Goal: Task Accomplishment & Management: Manage account settings

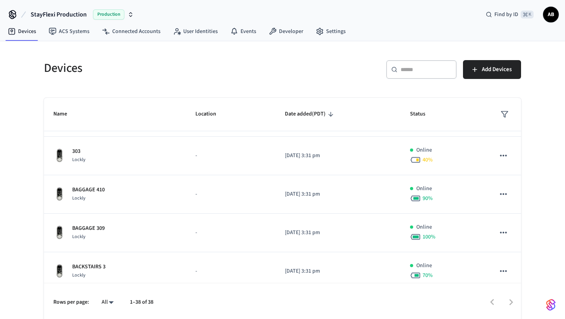
scroll to position [1060, 0]
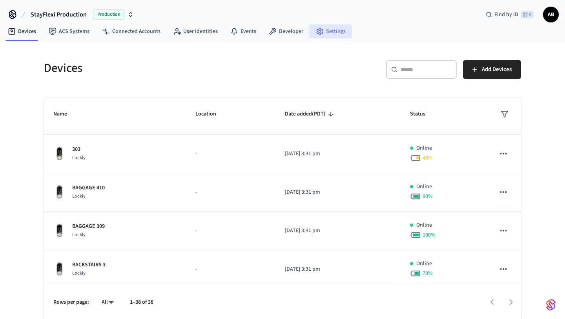
click at [330, 34] on link "Settings" at bounding box center [331, 31] width 42 height 14
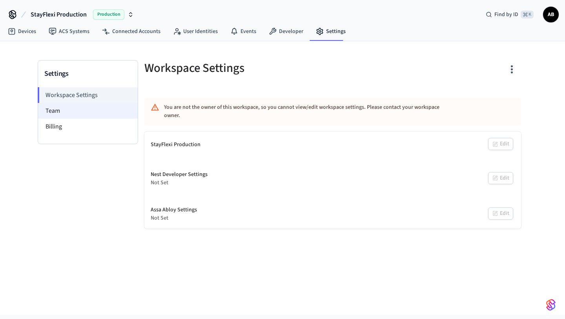
click at [78, 116] on li "Team" at bounding box center [88, 111] width 100 height 16
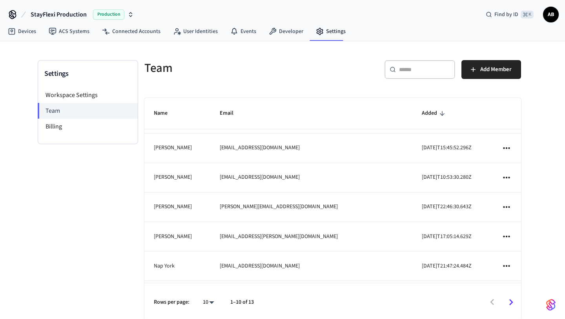
scroll to position [58, 0]
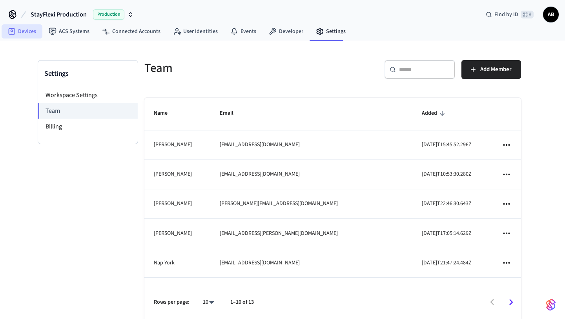
click at [29, 28] on link "Devices" at bounding box center [22, 31] width 41 height 14
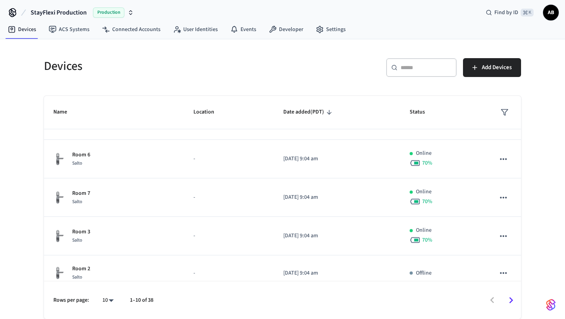
scroll to position [225, 0]
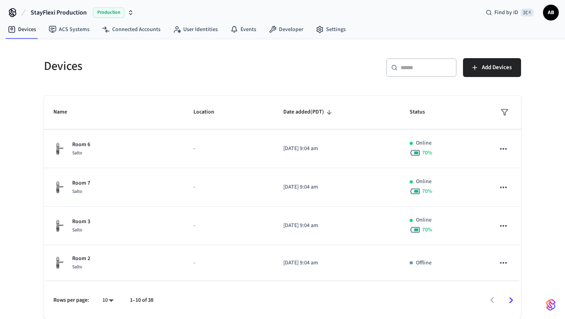
click at [106, 303] on body "StayFlexi Production Production Find by ID ⌘ K AB Devices ACS Systems Connected…" at bounding box center [282, 158] width 565 height 321
click at [106, 290] on li "All" at bounding box center [105, 295] width 21 height 21
type input "**"
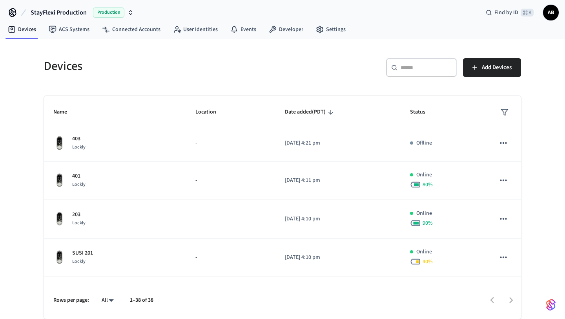
scroll to position [724, 0]
click at [408, 71] on input "text" at bounding box center [426, 68] width 51 height 8
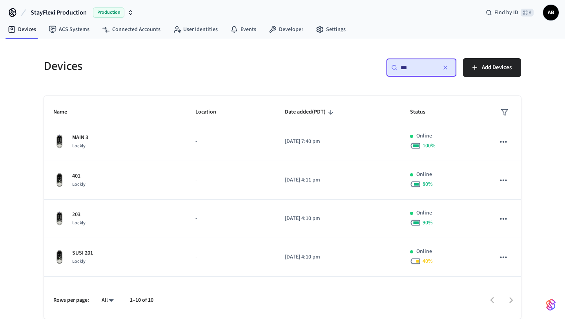
scroll to position [0, 0]
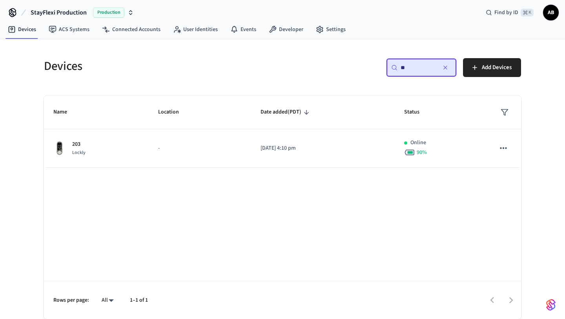
type input "*"
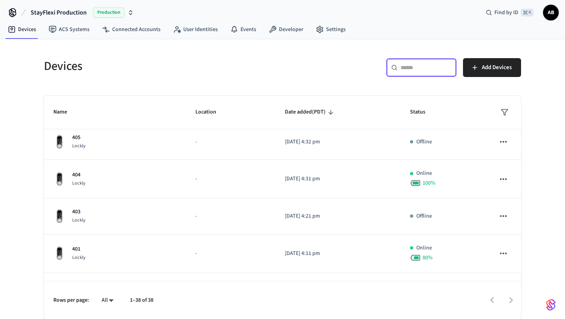
scroll to position [649, 0]
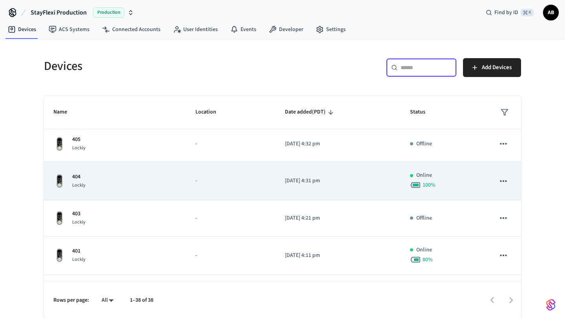
click at [502, 182] on icon "sticky table" at bounding box center [503, 181] width 10 height 10
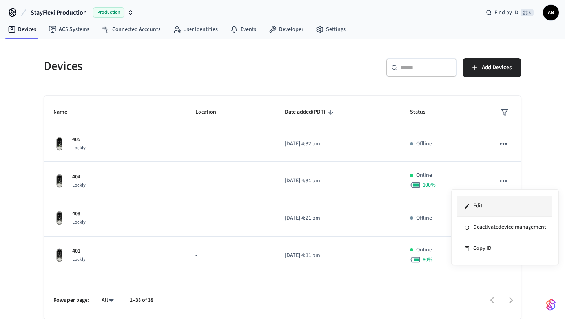
click at [483, 203] on li "Edit" at bounding box center [505, 205] width 95 height 21
